Goal: Information Seeking & Learning: Learn about a topic

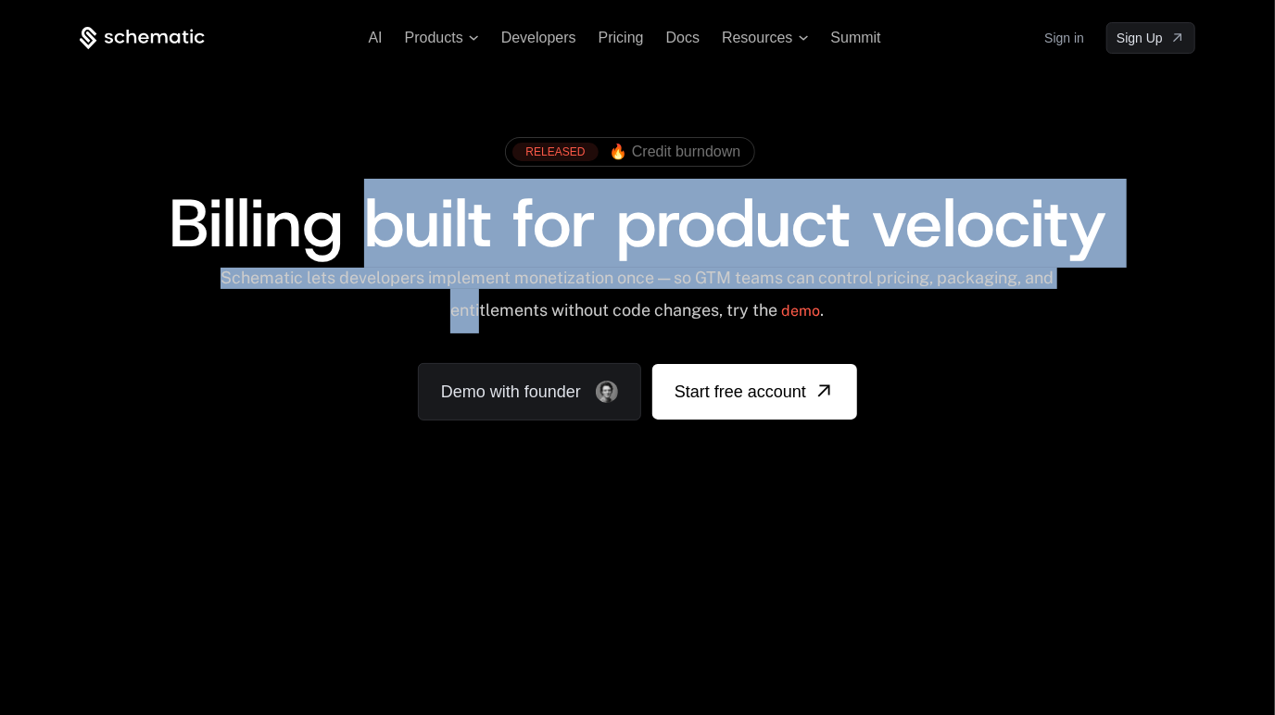
drag, startPoint x: 360, startPoint y: 233, endPoint x: 493, endPoint y: 308, distance: 153.1
click at [493, 308] on div "RELEASED 🔥 Credit burndown Billing built for product velocity Schematic lets de…" at bounding box center [638, 274] width 1116 height 293
click at [464, 252] on span "Billing built for product velocity" at bounding box center [638, 223] width 938 height 89
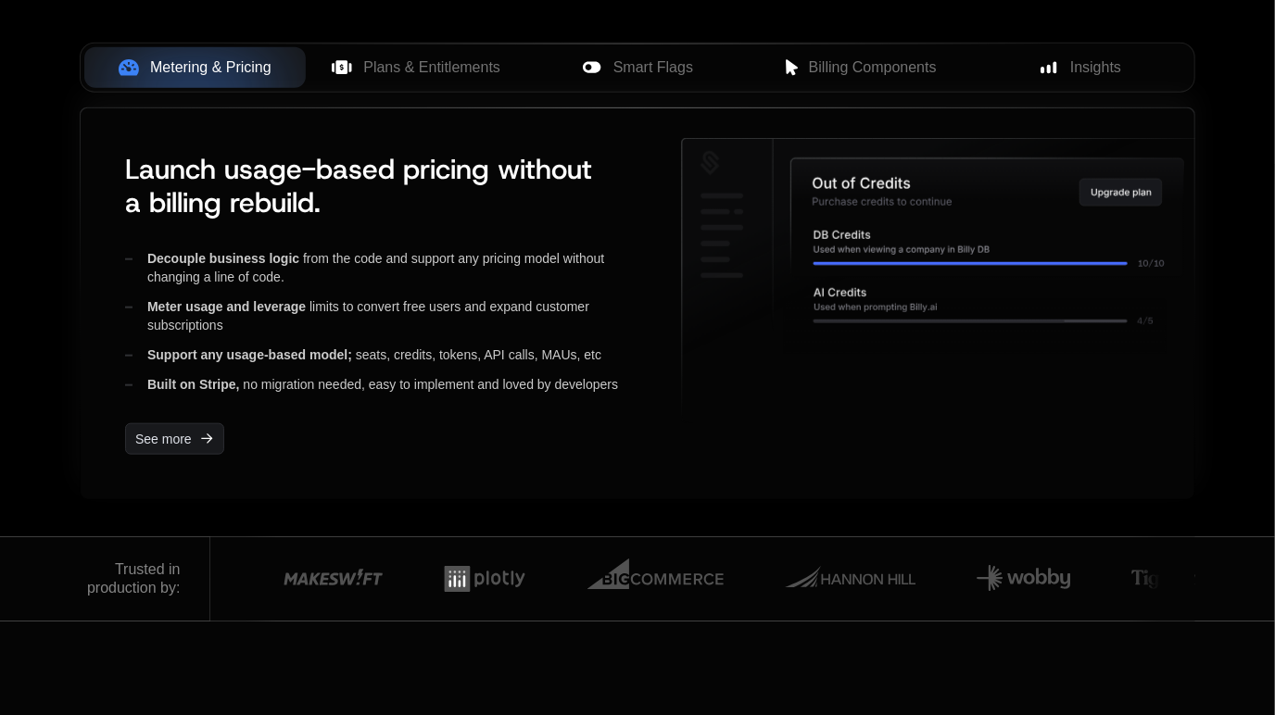
scroll to position [834, 0]
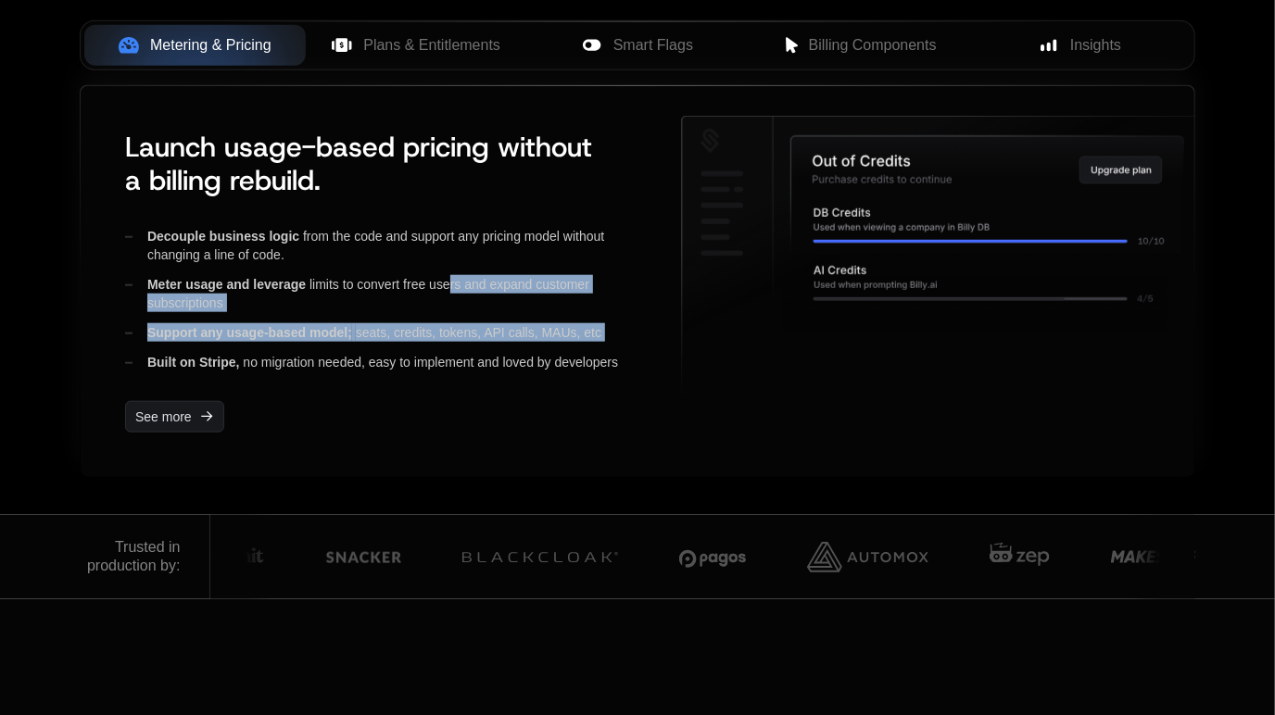
drag, startPoint x: 441, startPoint y: 282, endPoint x: 466, endPoint y: 348, distance: 71.2
click at [466, 348] on div "Decouple business logic from the code and support any pricing model without cha…" at bounding box center [388, 299] width 526 height 145
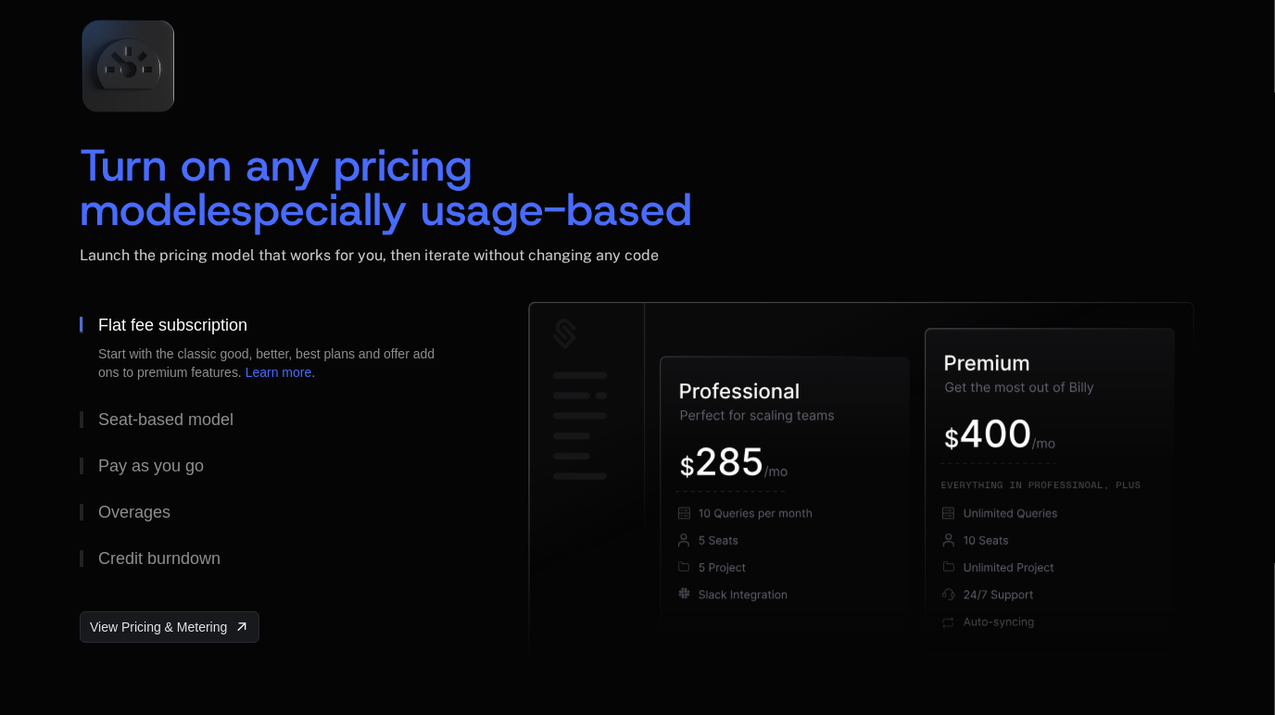
scroll to position [2736, 0]
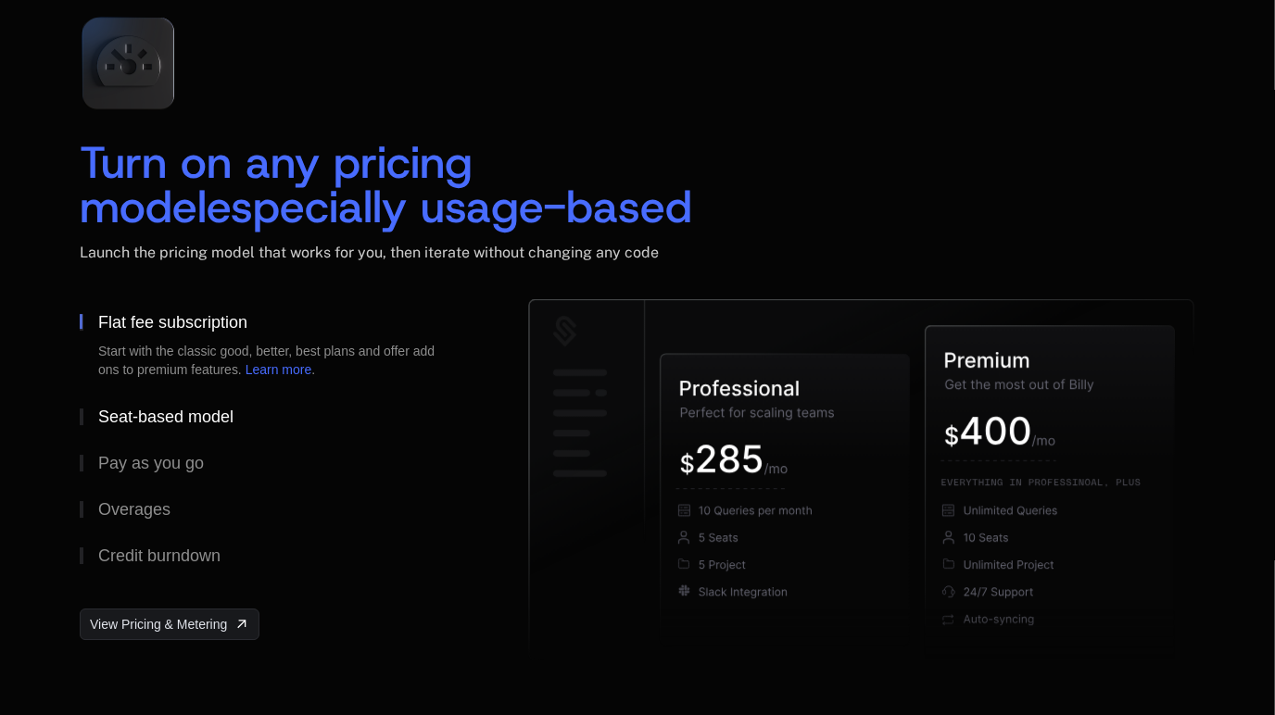
click at [196, 420] on div "Seat-based model" at bounding box center [165, 417] width 135 height 17
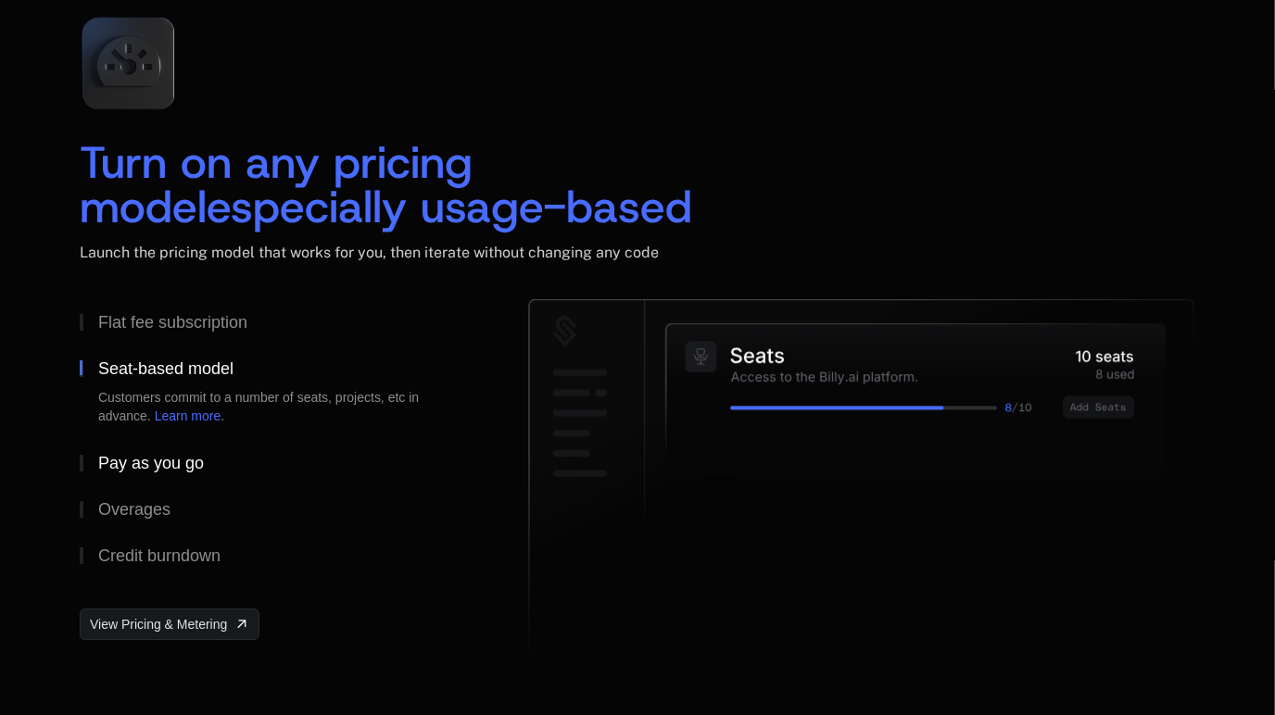
click at [169, 461] on div "Pay as you go" at bounding box center [151, 463] width 106 height 17
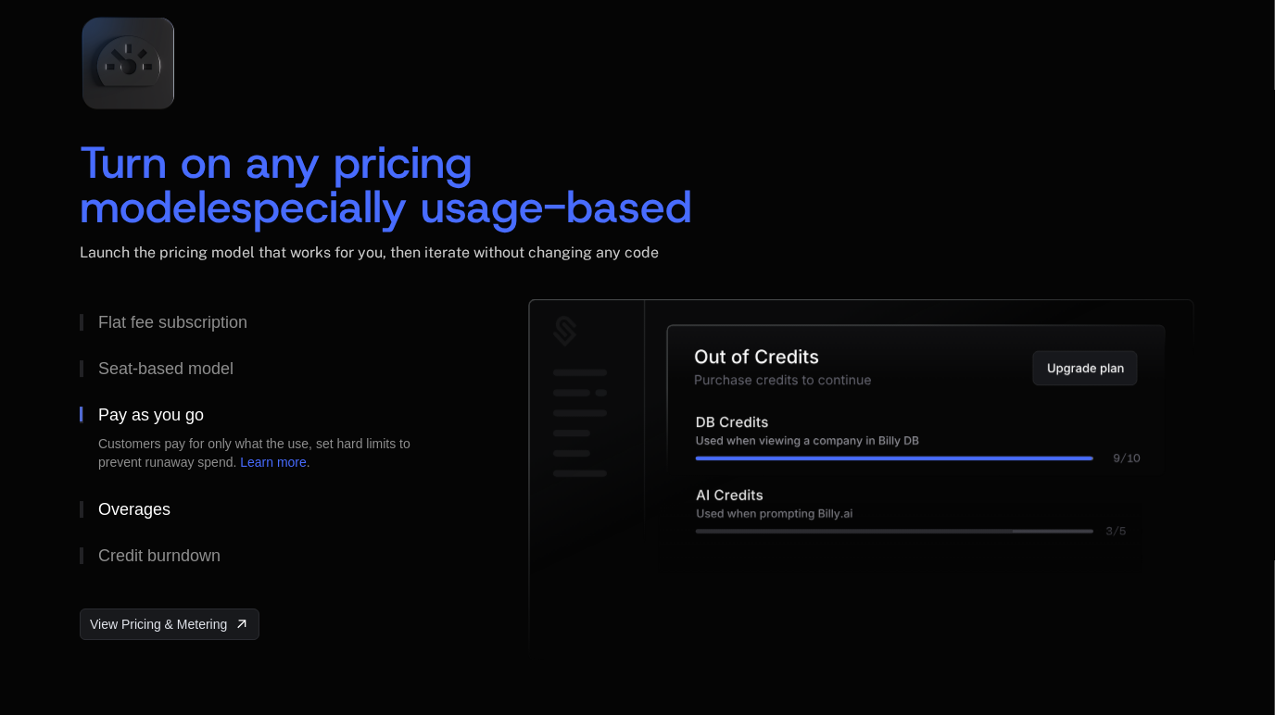
click at [139, 510] on div "Overages" at bounding box center [134, 509] width 72 height 17
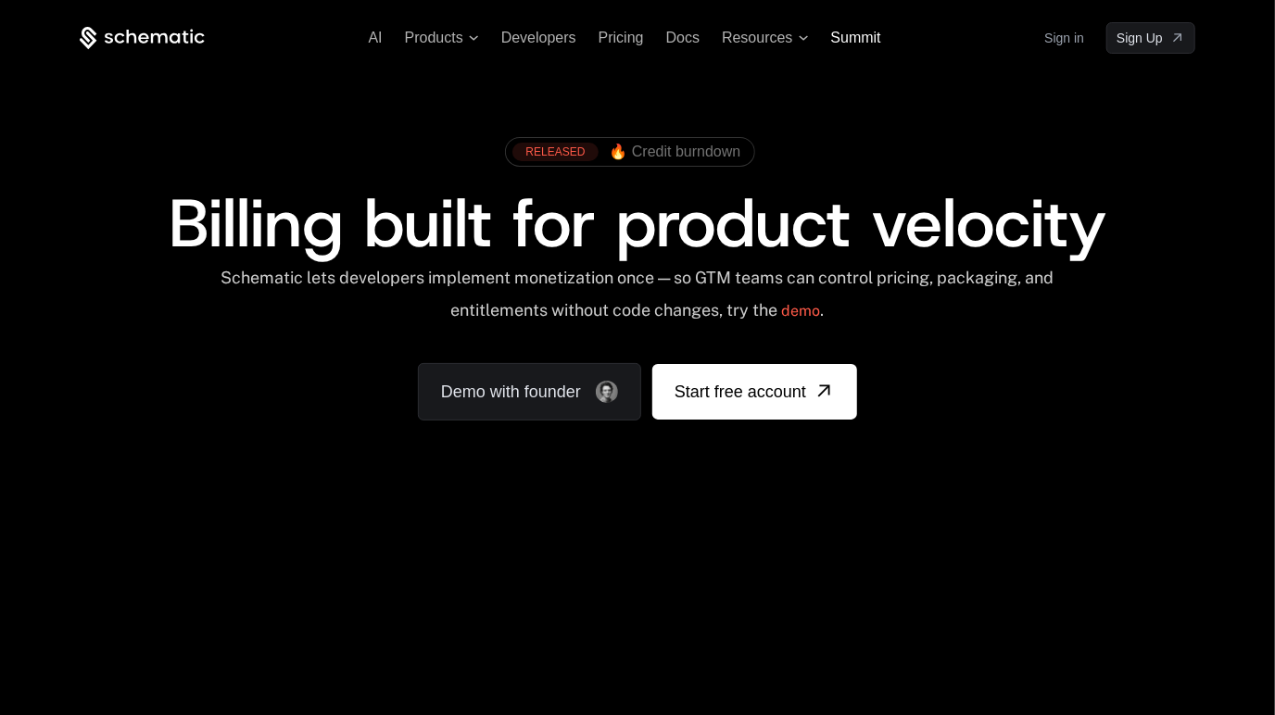
click at [865, 40] on span "Summit" at bounding box center [856, 38] width 50 height 16
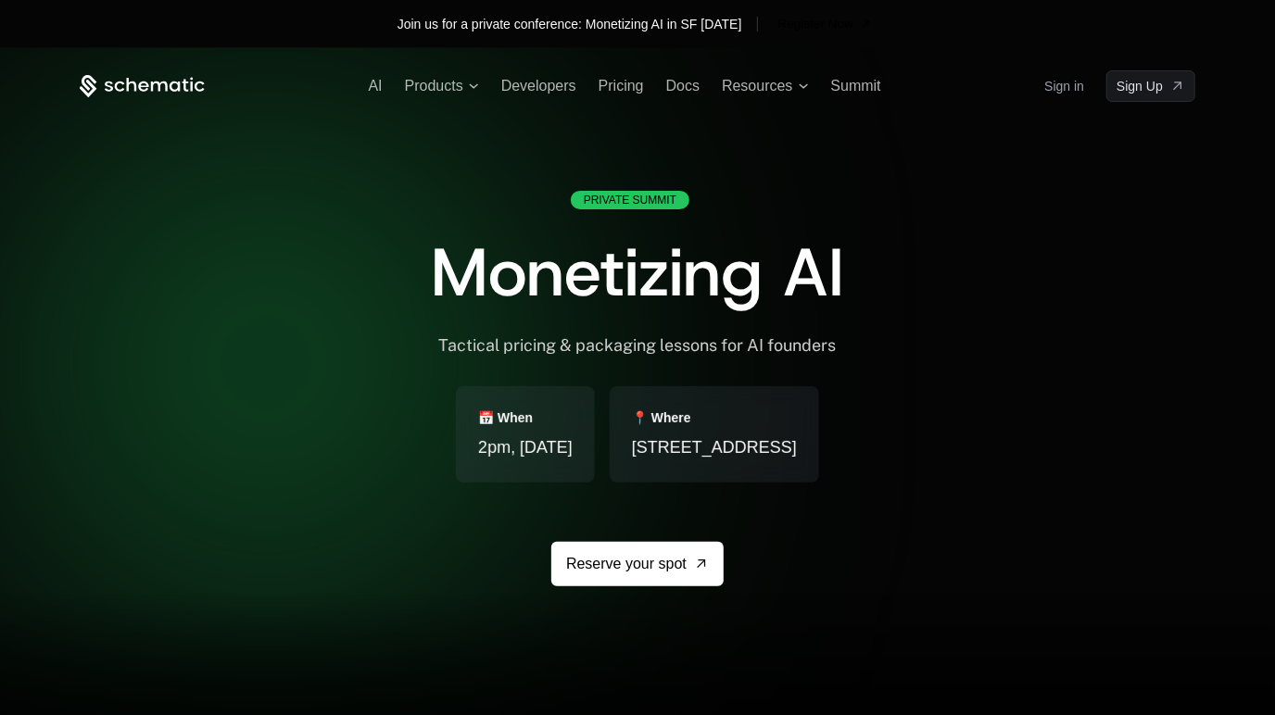
click at [478, 443] on span "2pm, [DATE]" at bounding box center [525, 448] width 95 height 26
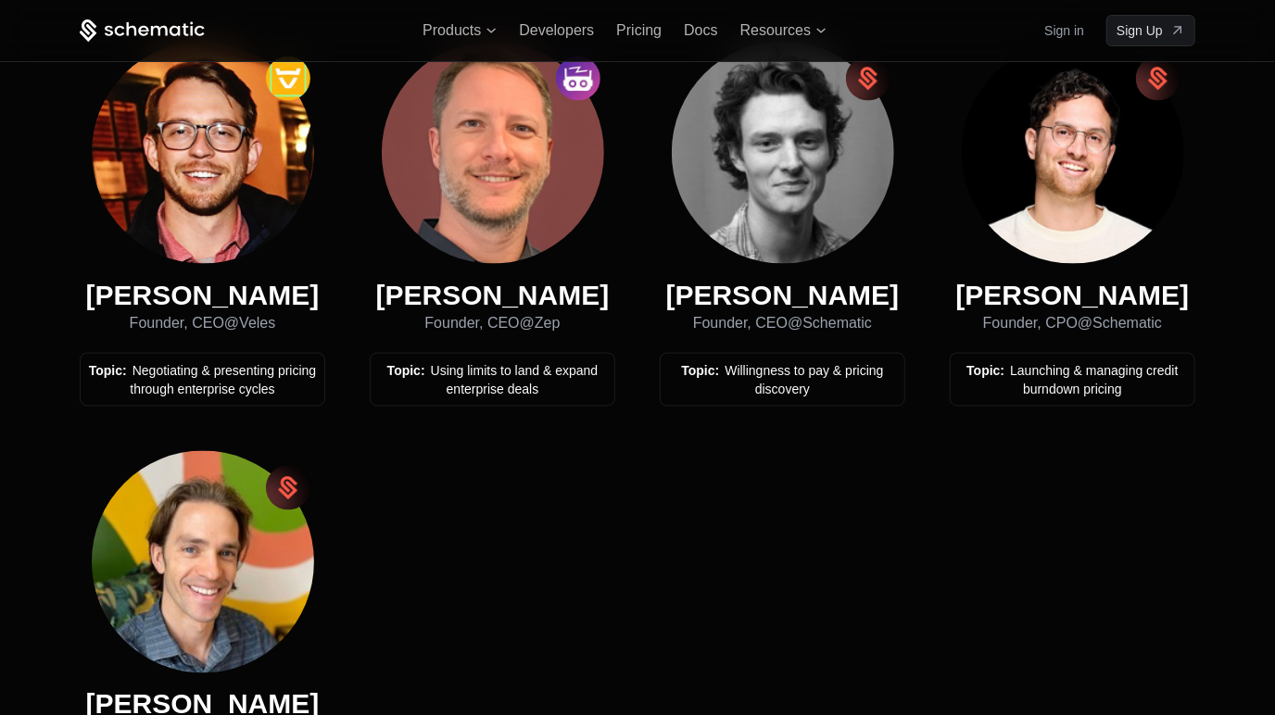
scroll to position [1269, 0]
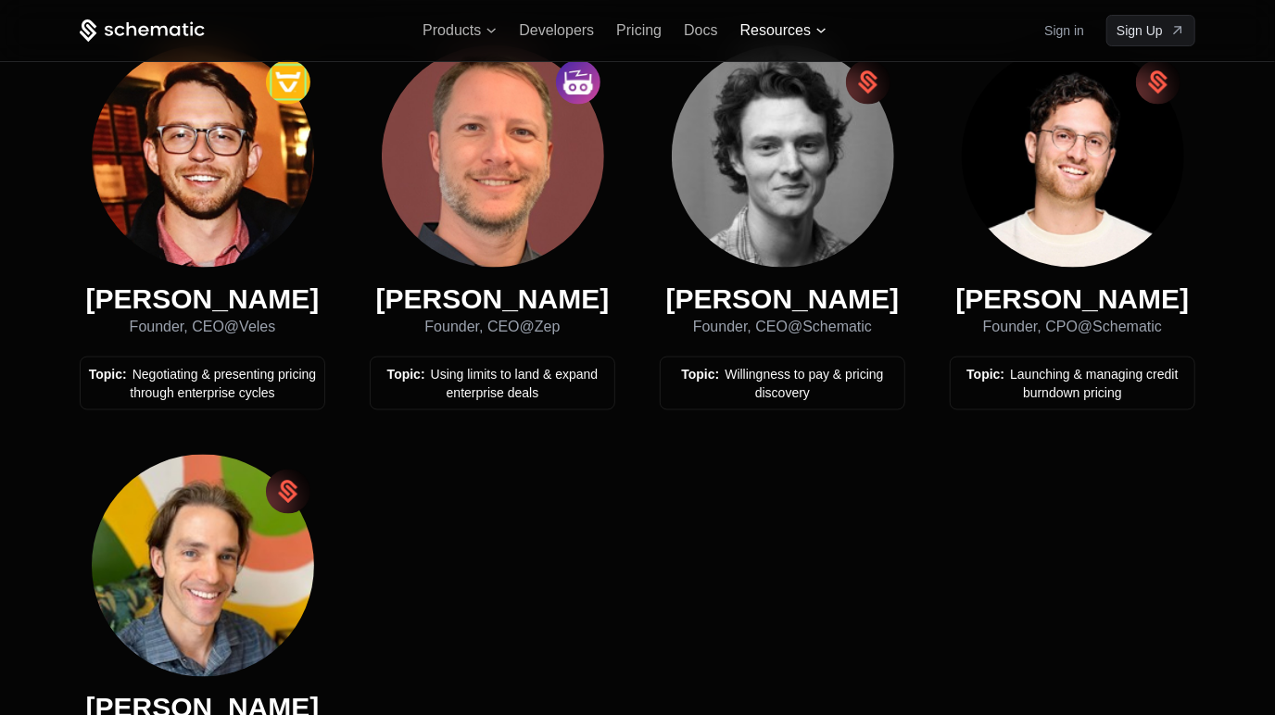
click at [782, 29] on span "Resources" at bounding box center [775, 30] width 70 height 17
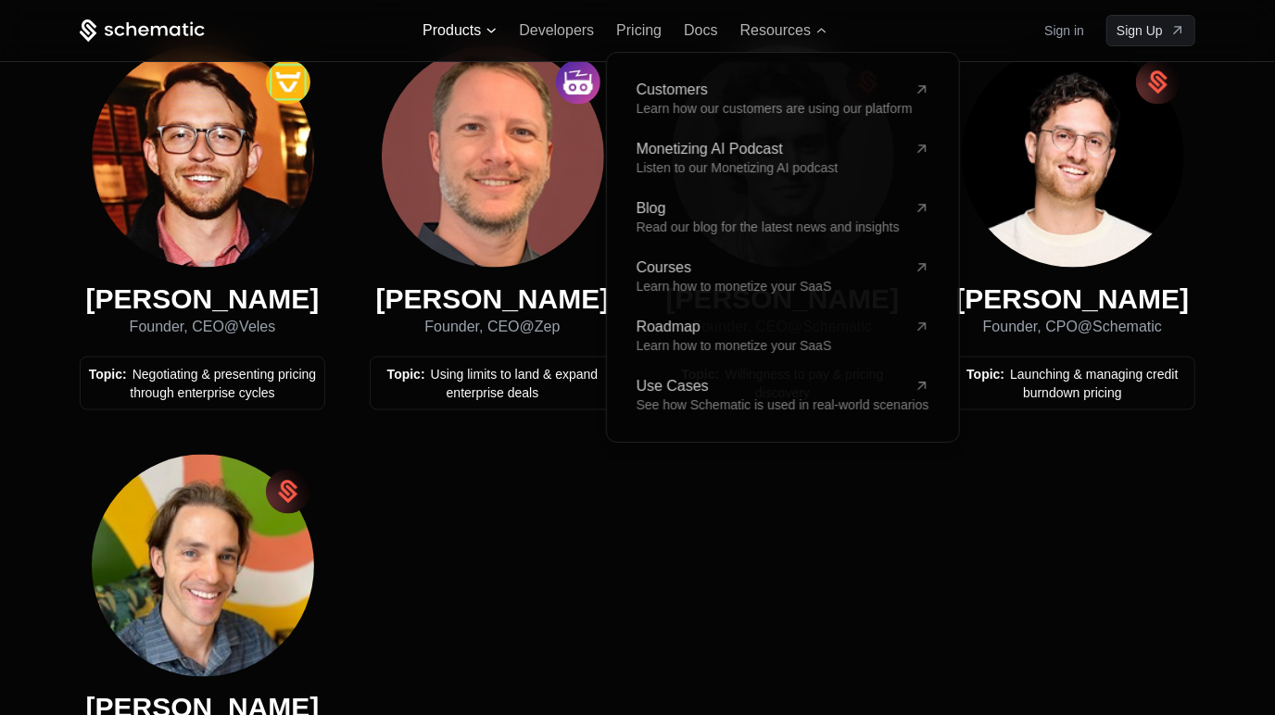
click at [483, 30] on span "Products" at bounding box center [460, 30] width 74 height 17
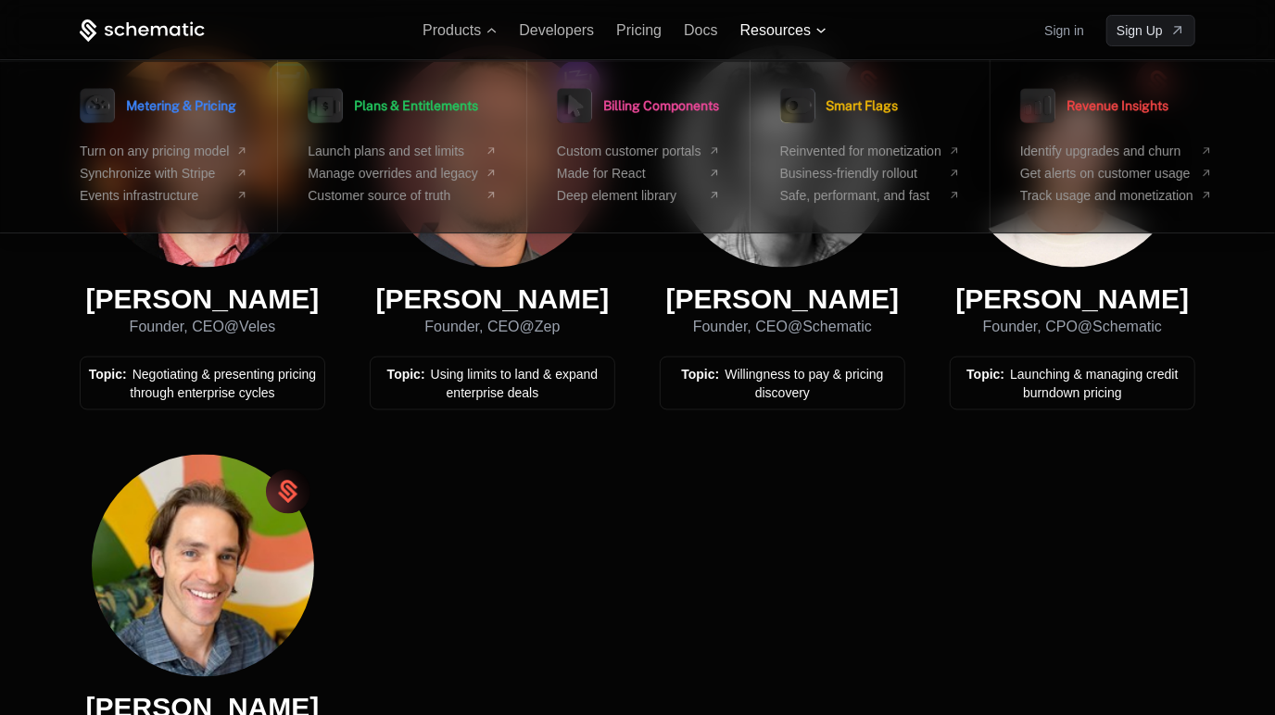
click at [795, 32] on span "Resources" at bounding box center [775, 30] width 70 height 17
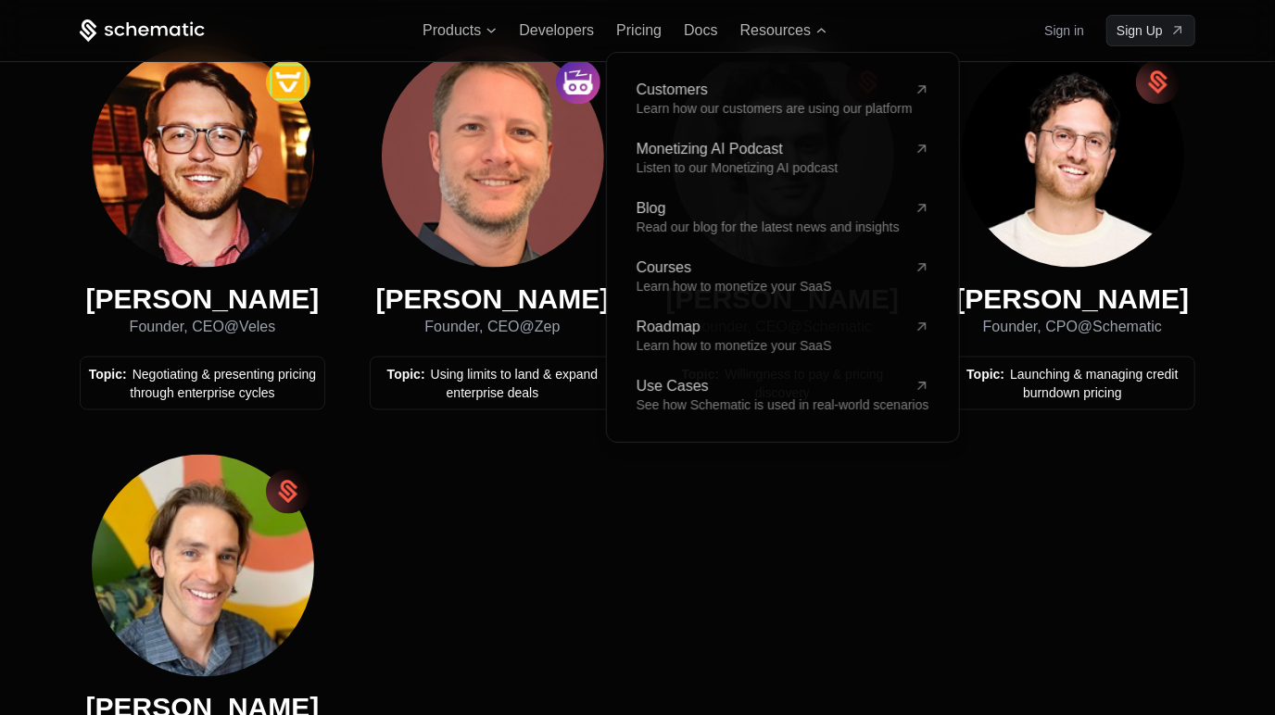
click at [563, 543] on div "[PERSON_NAME] Pricing Expert, Founder of @ Growth Unhinged and Tremont VC Topic…" at bounding box center [638, 217] width 1116 height 1206
click at [132, 26] on icon at bounding box center [132, 29] width 10 height 14
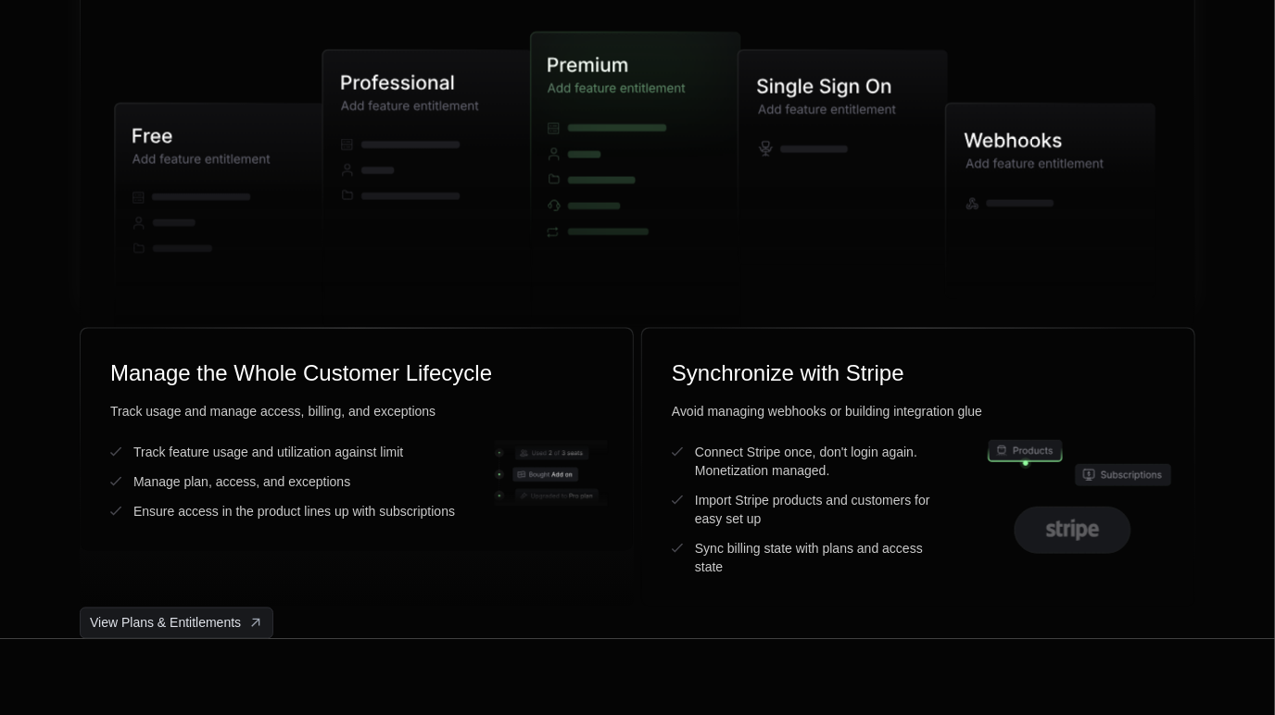
scroll to position [4849, 0]
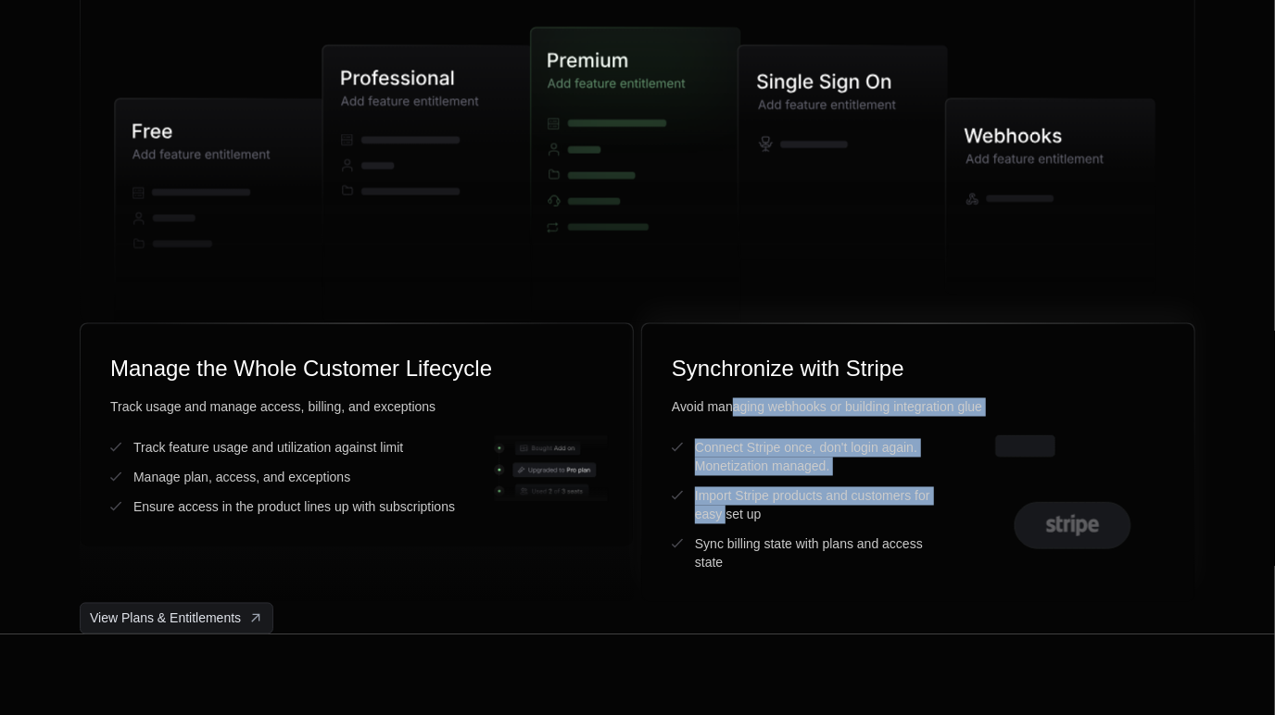
drag, startPoint x: 736, startPoint y: 404, endPoint x: 726, endPoint y: 523, distance: 119.0
click at [726, 520] on div "Avoid managing webhooks or building integration glue Connect Stripe once, don't…" at bounding box center [918, 485] width 493 height 174
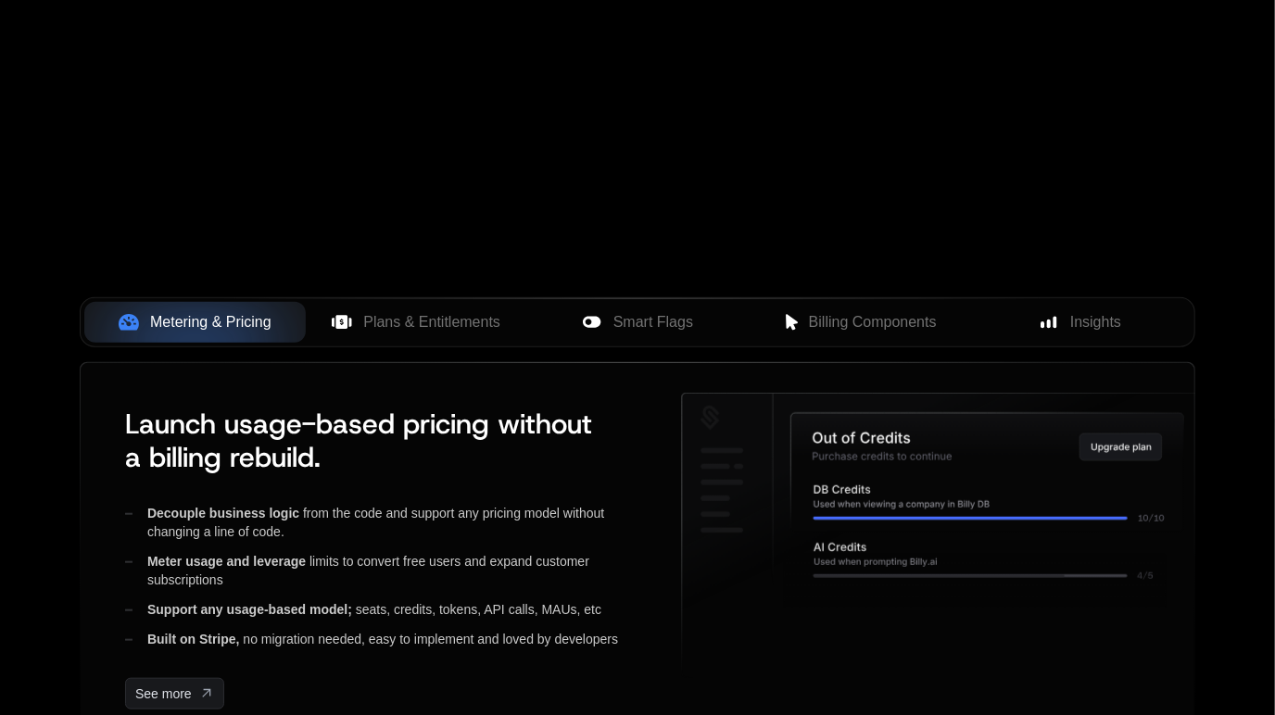
scroll to position [0, 0]
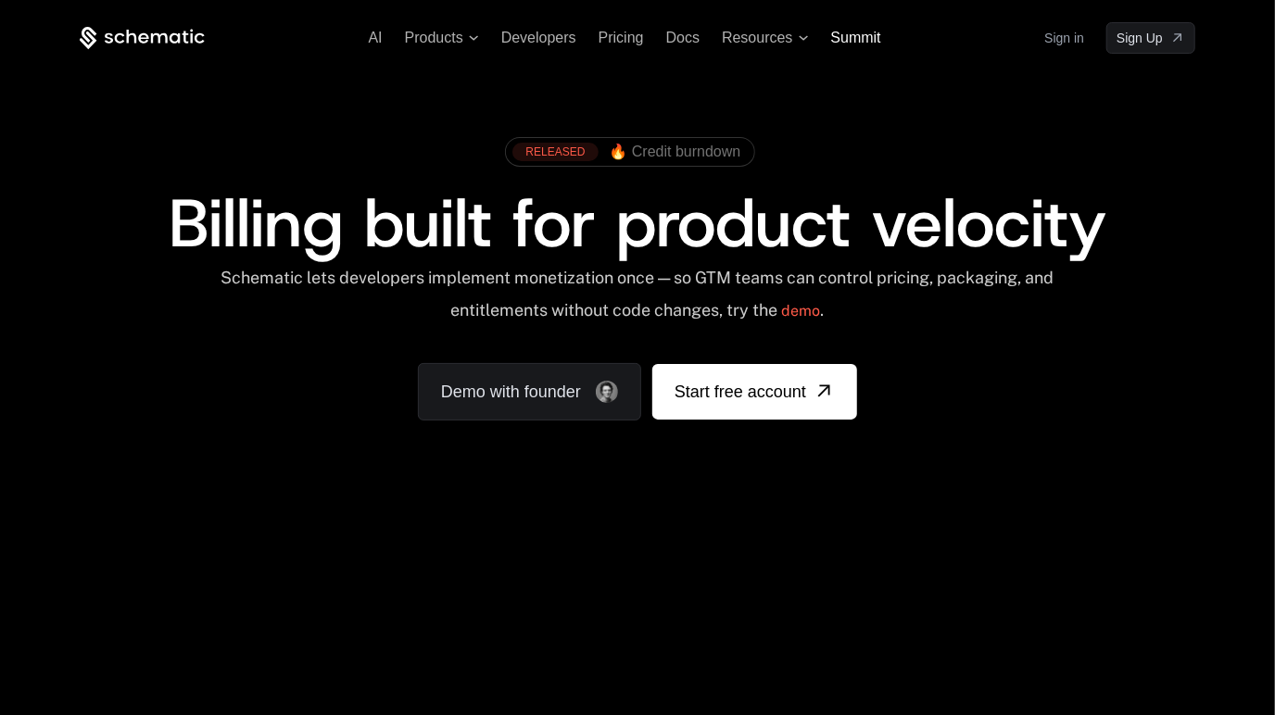
click at [858, 33] on span "Summit" at bounding box center [856, 38] width 50 height 16
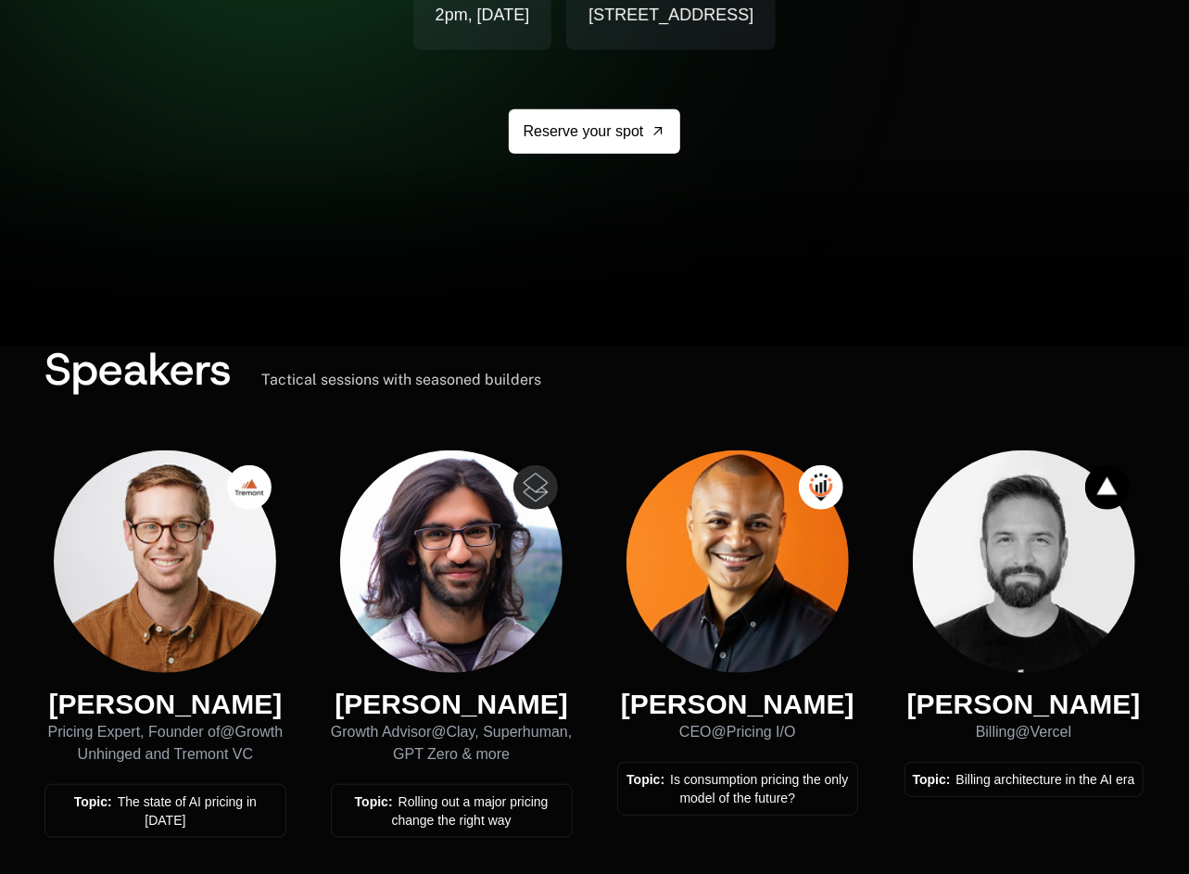
scroll to position [435, 0]
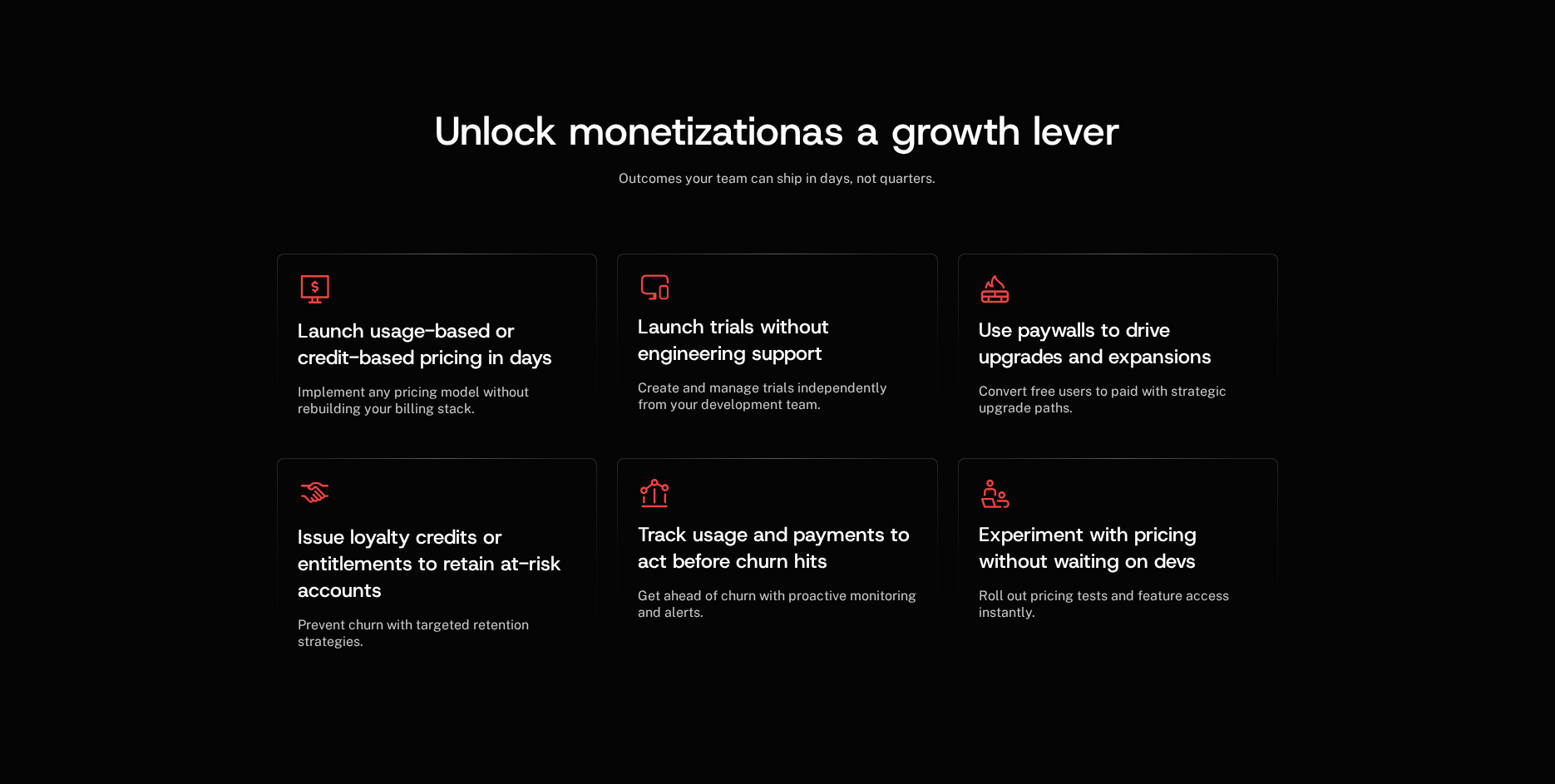
scroll to position [5781, 0]
